Goal: Information Seeking & Learning: Learn about a topic

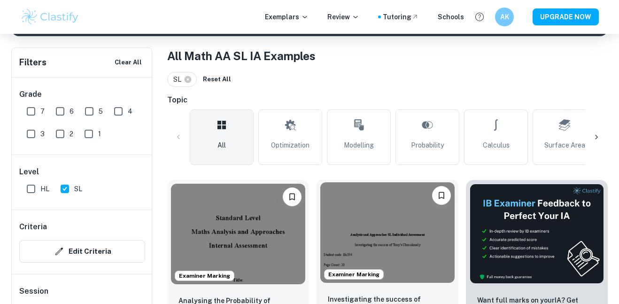
checkbox input "true"
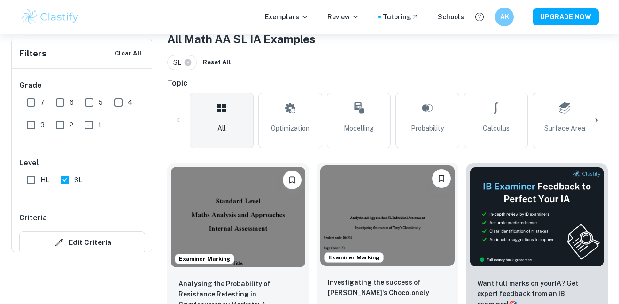
scroll to position [136, 0]
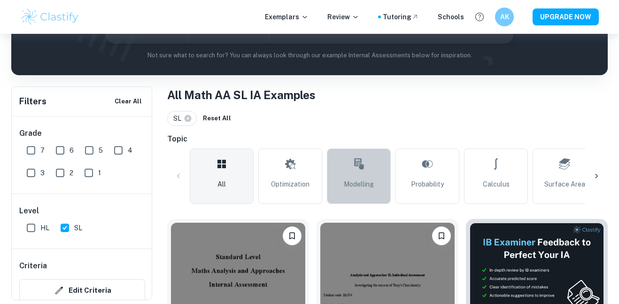
click at [352, 169] on link "Modelling" at bounding box center [359, 175] width 64 height 55
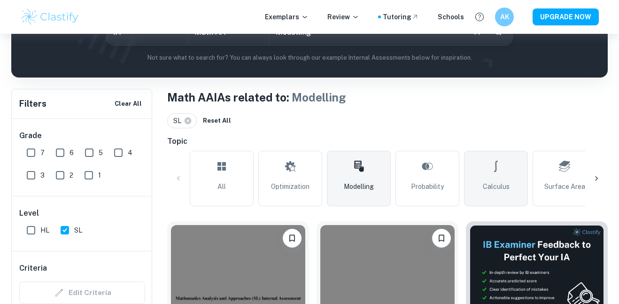
scroll to position [146, 0]
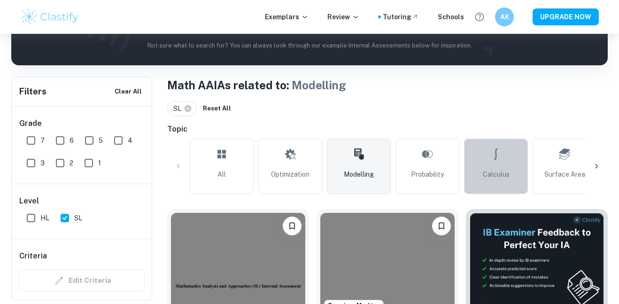
click at [488, 172] on span "Calculus" at bounding box center [496, 174] width 27 height 10
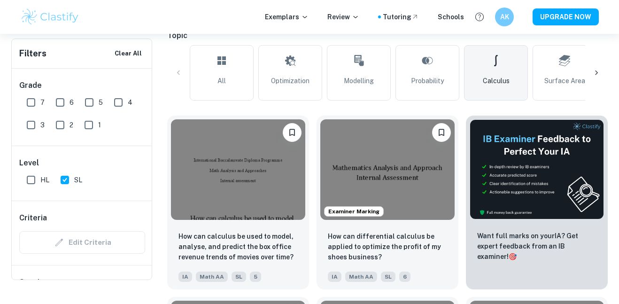
scroll to position [132, 0]
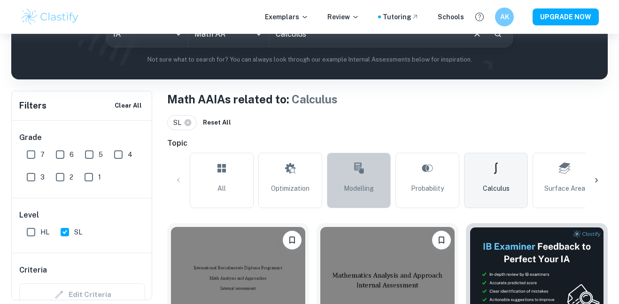
click at [347, 181] on link "Modelling" at bounding box center [359, 180] width 64 height 55
type input "Modelling"
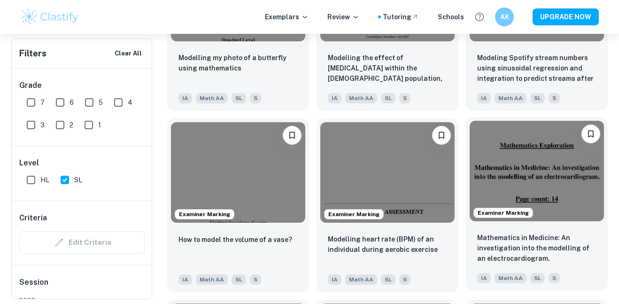
scroll to position [1055, 0]
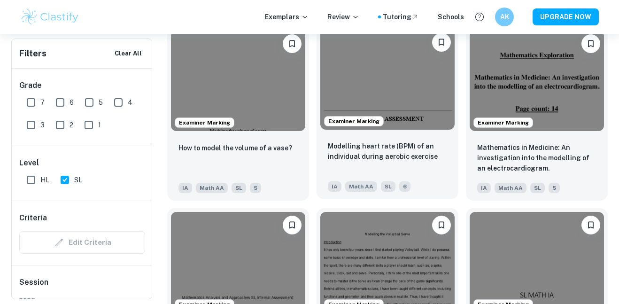
click at [403, 114] on img at bounding box center [387, 79] width 134 height 101
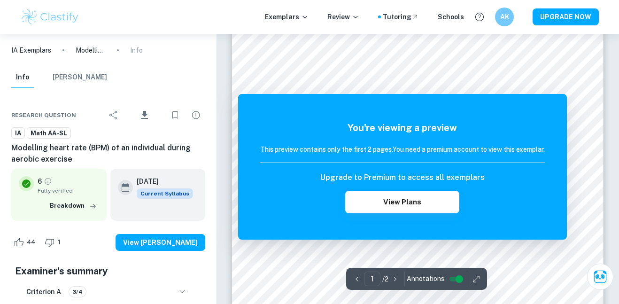
scroll to position [245, 0]
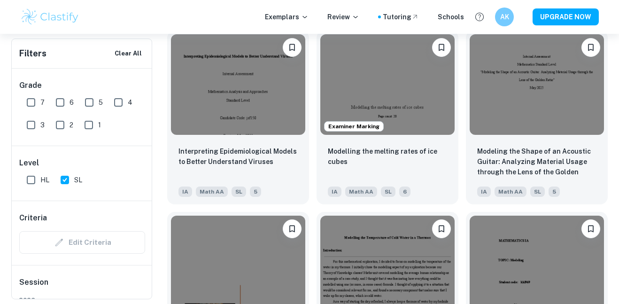
scroll to position [1845, 0]
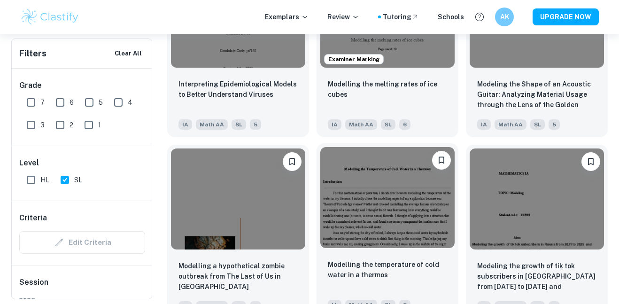
click at [411, 203] on img at bounding box center [387, 197] width 134 height 101
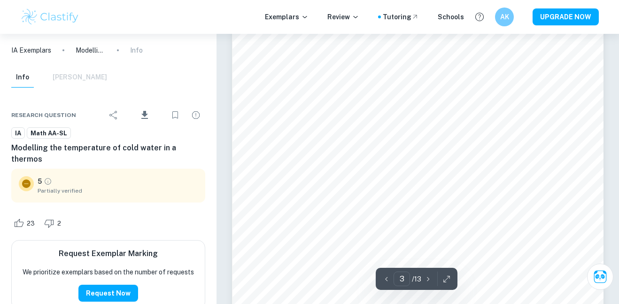
scroll to position [1258, 0]
type input "11"
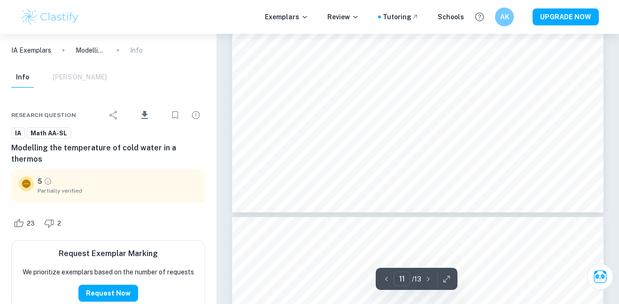
scroll to position [5142, 0]
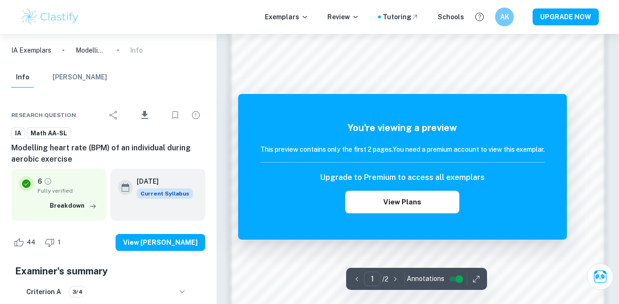
scroll to position [562, 0]
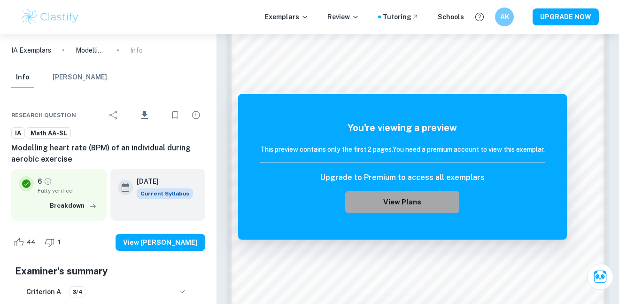
click at [370, 203] on button "View Plans" at bounding box center [402, 202] width 114 height 23
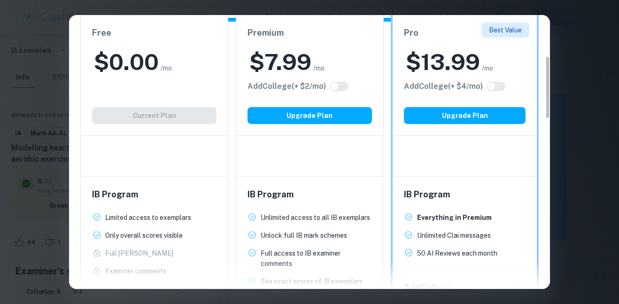
scroll to position [177, 0]
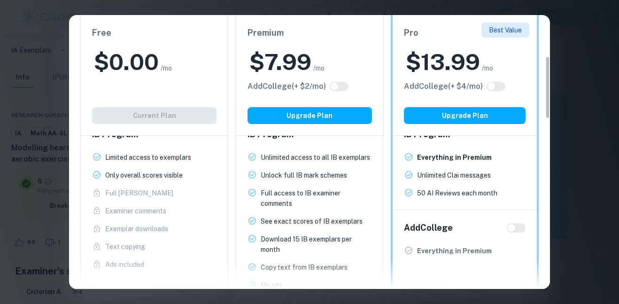
click at [574, 52] on div "Easily Ace Your IB Coursework & Crush College Essays. Get Clastify Premium Get …" at bounding box center [309, 152] width 619 height 304
